Goal: Information Seeking & Learning: Learn about a topic

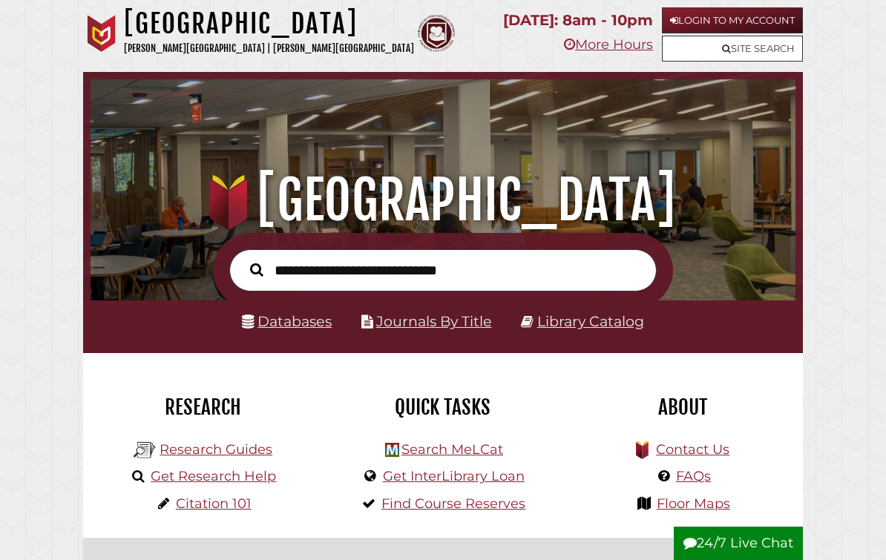
scroll to position [233, 697]
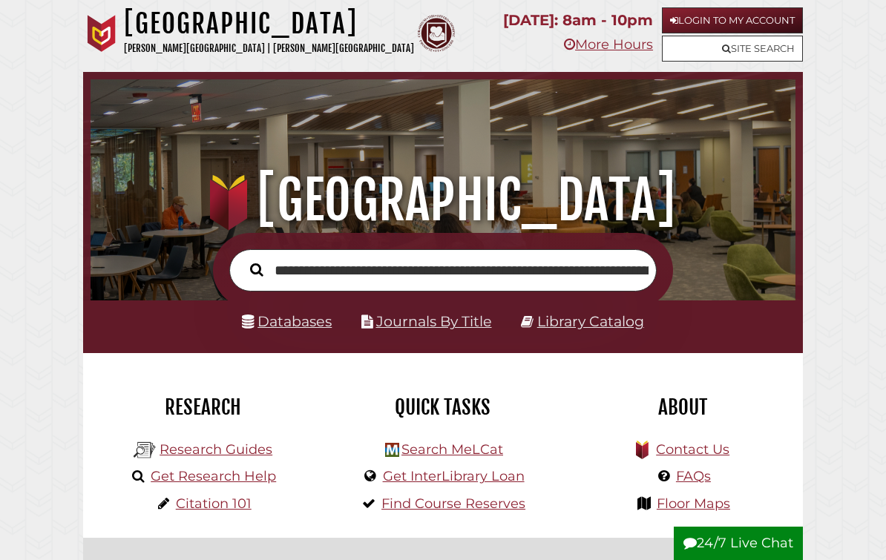
type input "**********"
click at [256, 270] on button "Search" at bounding box center [257, 270] width 28 height 20
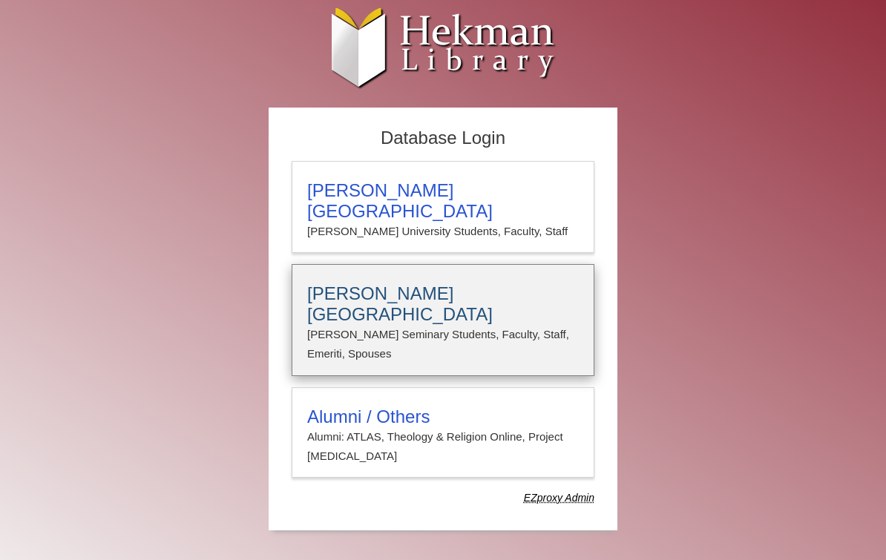
click at [536, 283] on h3 "[PERSON_NAME][GEOGRAPHIC_DATA]" at bounding box center [442, 304] width 271 height 42
